Goal: Answer question/provide support: Answer question/provide support

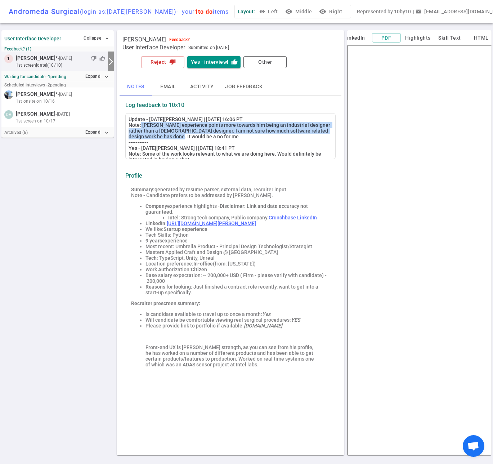
drag, startPoint x: 187, startPoint y: 142, endPoint x: 143, endPoint y: 132, distance: 45.8
click at [143, 132] on div "Update - Kartik Tiwari | 2025/10/13, 16:06 PT Note: Reese experience points mor…" at bounding box center [231, 139] width 204 height 46
click at [174, 65] on icon "thumb_down" at bounding box center [172, 62] width 6 height 6
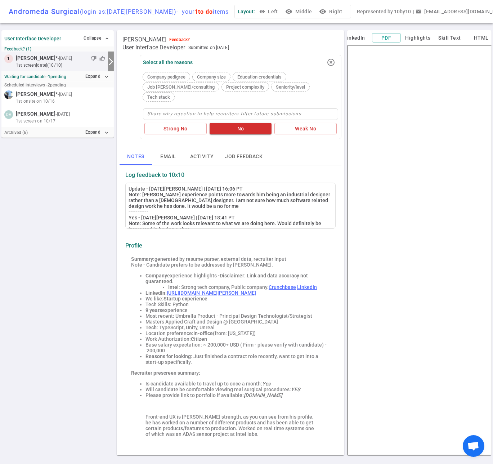
click at [231, 90] on span "Project complexity" at bounding box center [245, 86] width 44 height 5
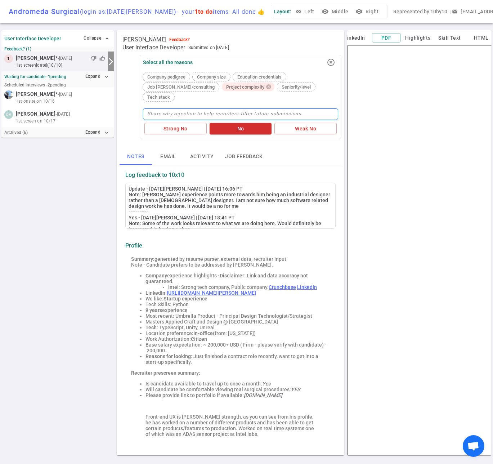
click at [193, 108] on textarea at bounding box center [240, 114] width 195 height 12
type textarea "Pe"
type textarea "Per"
type textarea "Per K"
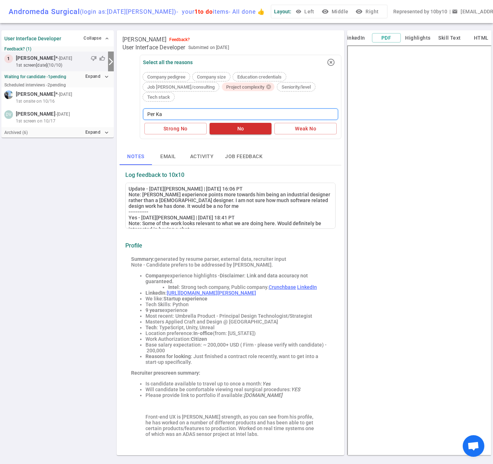
type textarea "Per Kar"
type textarea "Per Kart"
type textarea "Per Karti"
type textarea "Per Kartik"
type textarea "Per Kartik v"
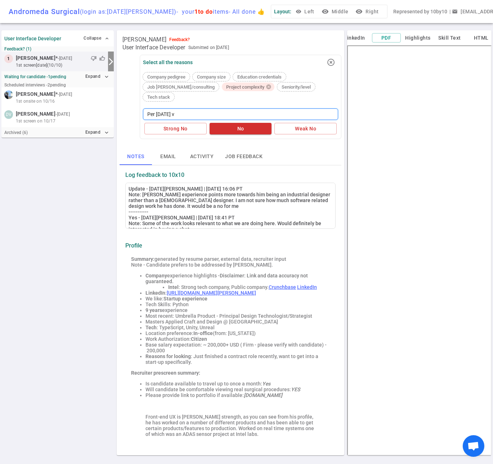
type textarea "Per Kartik vi"
type textarea "Per Kartik vis"
type textarea "Per Kartik vi"
type textarea "Per Kartik via"
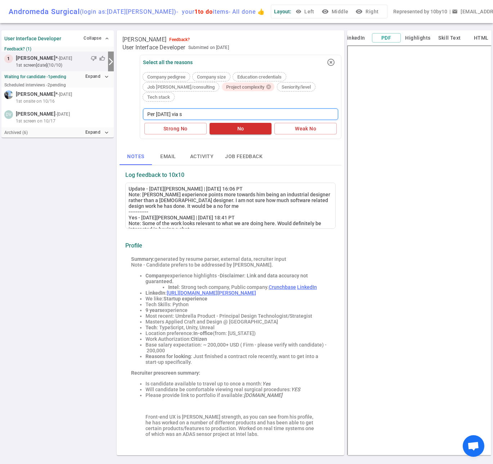
type textarea "Per Kartik via sl"
type textarea "Per Kartik via sla"
type textarea "Per Kartik via slack"
type textarea "Per Kartik via slack:"
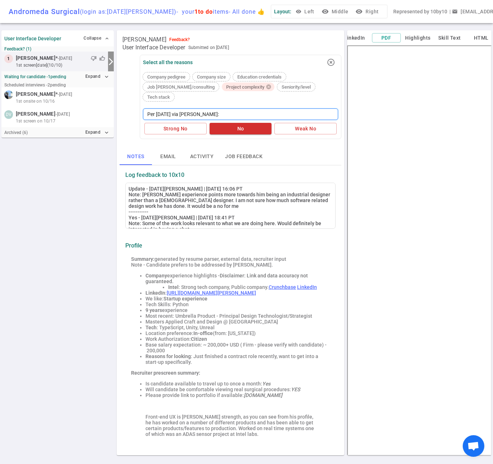
paste textarea "after reviewing with the team we decided not to move forward because most of hi…"
type textarea "Per Kartik via slack: after reviewing with the team we decided not to move forw…"
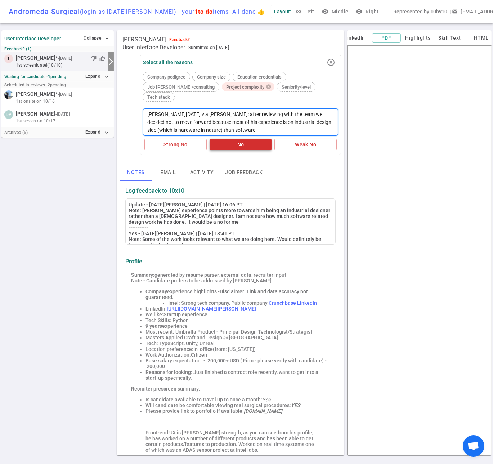
type textarea "Per Kartik via slack: after reviewing with the team we decided not to move forw…"
click at [243, 149] on button "No" at bounding box center [241, 145] width 62 height 12
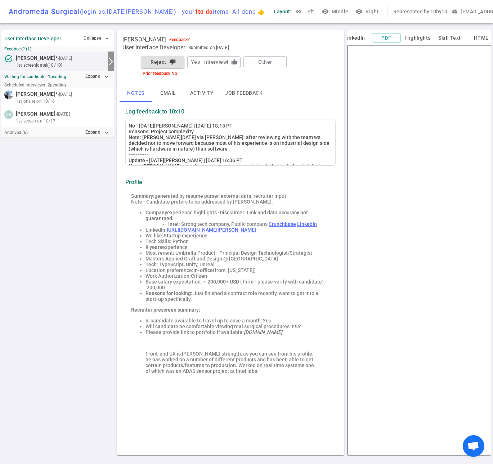
click at [234, 155] on div "No - Kartik Tiwari | 2025/10/13, 18:15 PT Reasons: Project complexity Note: Per…" at bounding box center [231, 163] width 204 height 81
click at [262, 66] on button "Other" at bounding box center [265, 62] width 43 height 12
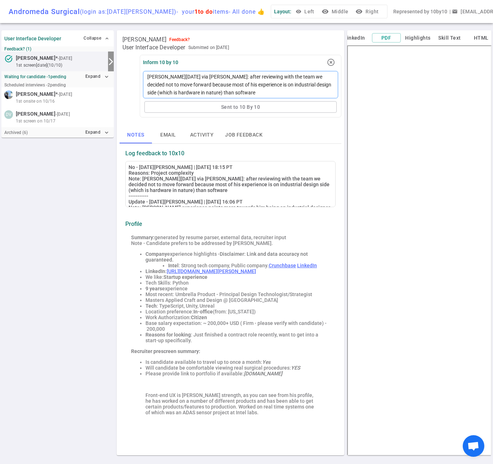
drag, startPoint x: 186, startPoint y: 90, endPoint x: 148, endPoint y: 80, distance: 39.5
click at [148, 80] on textarea "Per Kartik via slack: after reviewing with the team we decided not to move forw…" at bounding box center [240, 84] width 195 height 27
type textarea "most of his experience is on industrial design side (which is hardware in natur…"
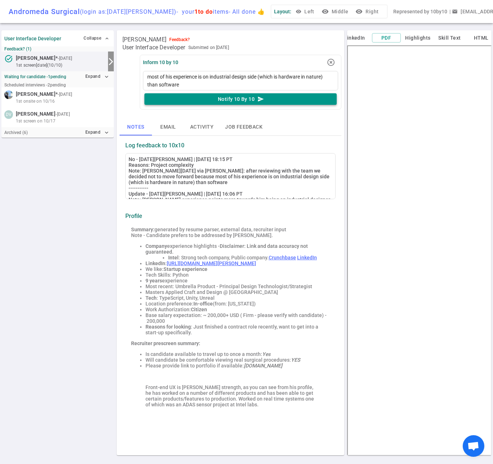
type textarea "most of his experience is on industrial design side (which is hardware in natur…"
click at [254, 105] on button "Notify 10 By 10 send" at bounding box center [240, 99] width 192 height 12
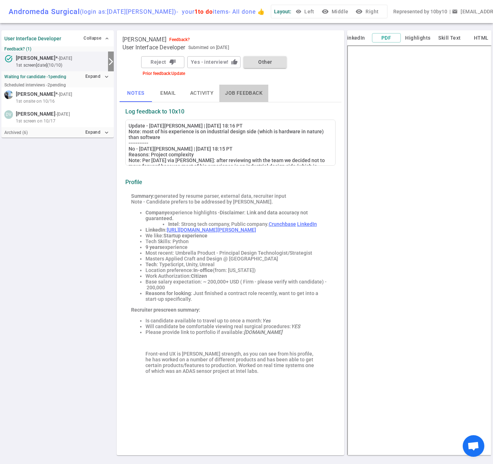
click at [242, 98] on button "Job feedback" at bounding box center [243, 93] width 49 height 17
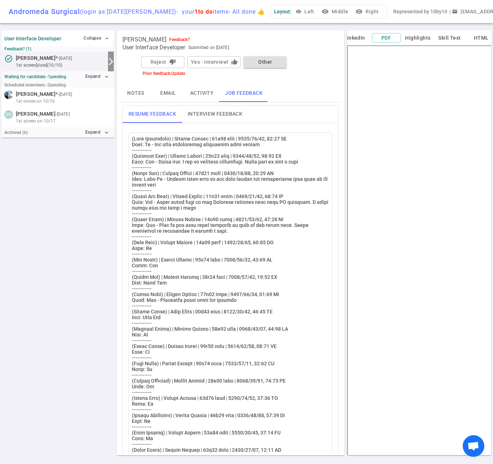
click at [138, 98] on button "Notes" at bounding box center [136, 93] width 32 height 17
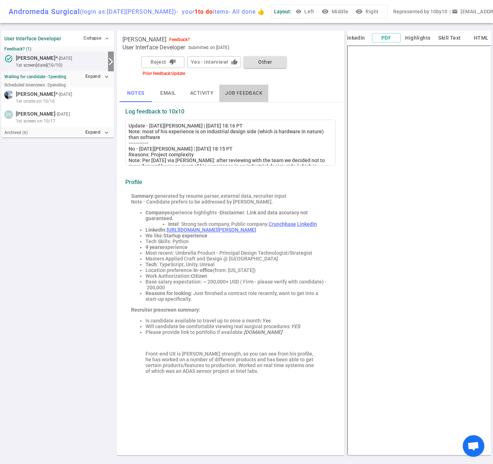
click at [231, 98] on button "Job feedback" at bounding box center [243, 93] width 49 height 17
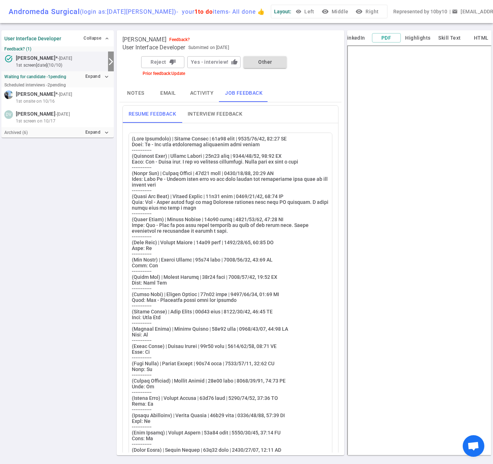
click at [207, 120] on button "Interview Feedback" at bounding box center [215, 114] width 66 height 17
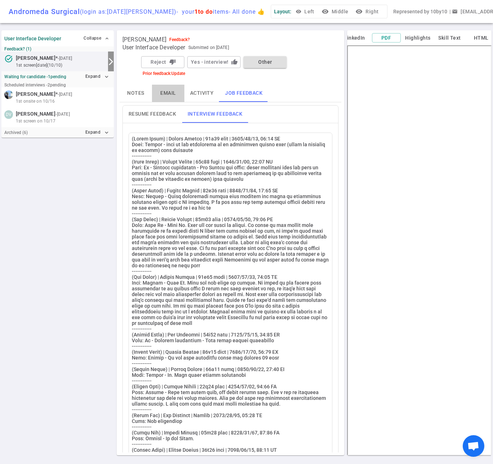
click at [166, 96] on button "Email" at bounding box center [168, 93] width 32 height 17
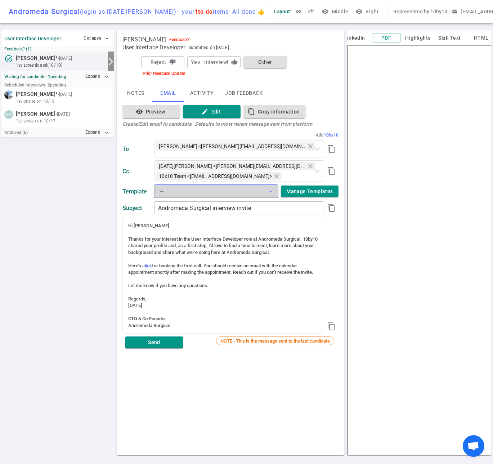
click at [268, 193] on span "expand_more" at bounding box center [271, 191] width 6 height 6
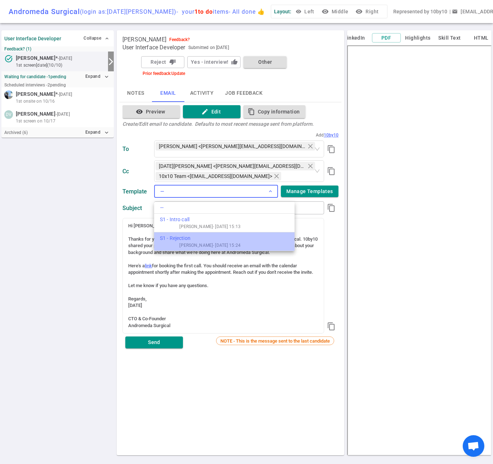
click at [199, 239] on div "S1 - Rejection" at bounding box center [200, 238] width 81 height 8
type input "Andromeda Surgical Application Update"
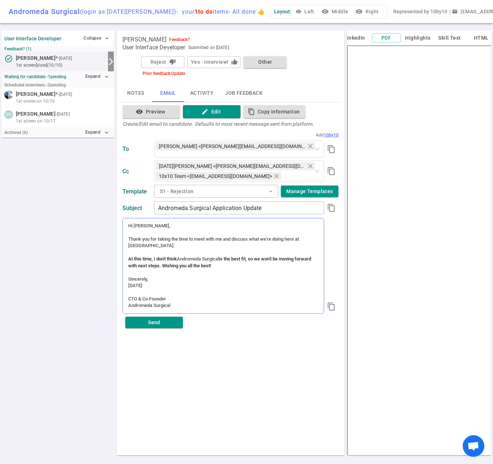
click at [225, 270] on div "Hi Reese, Thank you for taking the time to meet with me and discuss what we're …" at bounding box center [223, 265] width 201 height 95
click at [159, 340] on div "Reese Bowes Feedback? User Interface Developer Submitted on 2025/10/07 Reject t…" at bounding box center [231, 242] width 228 height 425
click at [225, 339] on div "Reese Bowes Feedback? User Interface Developer Submitted on 2025/10/07 Reject t…" at bounding box center [231, 242] width 228 height 425
click at [148, 323] on button "Send" at bounding box center [154, 323] width 58 height 12
click at [56, 193] on div "User Interface Developer Collapse expand_less Feedback? (1) task_alt Reese Bowe…" at bounding box center [57, 243] width 112 height 428
